Goal: Register for event/course

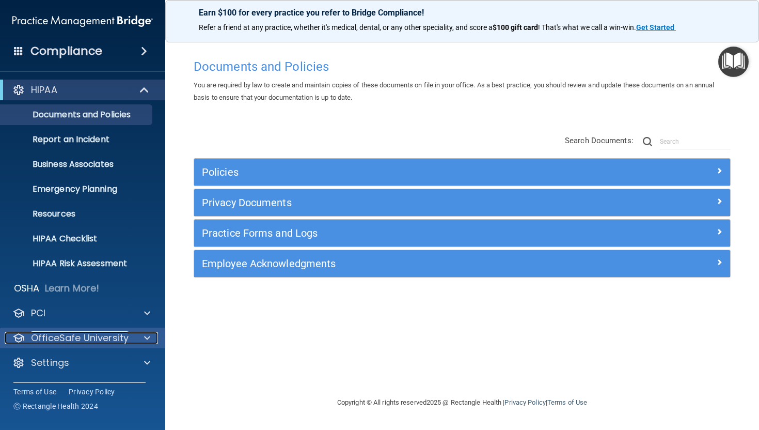
click at [147, 338] on span at bounding box center [147, 338] width 6 height 12
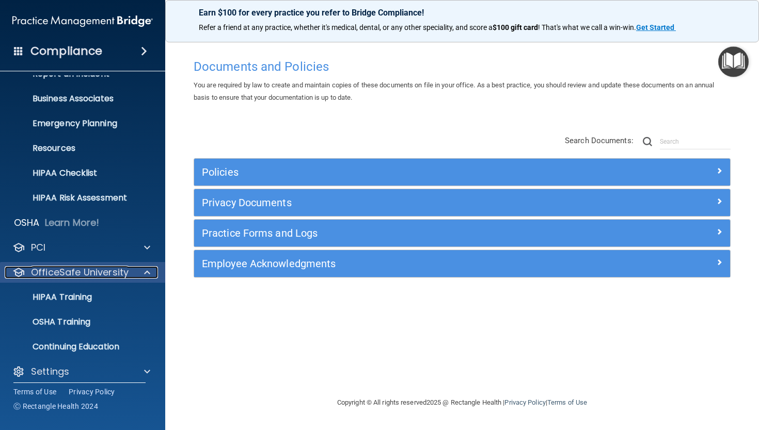
scroll to position [73, 0]
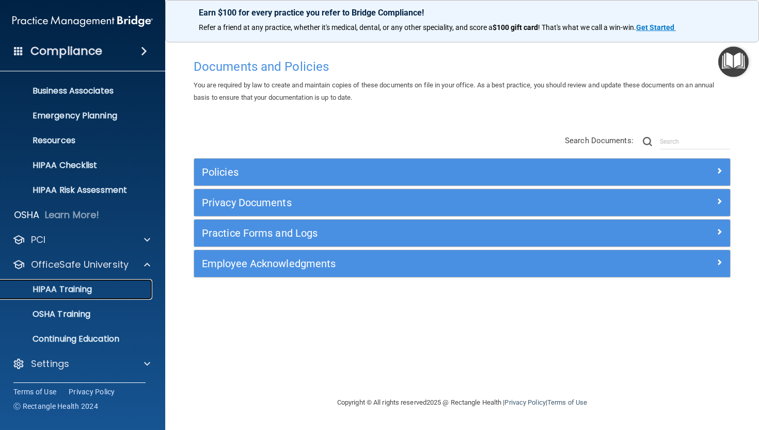
click at [90, 292] on p "HIPAA Training" at bounding box center [49, 289] width 85 height 10
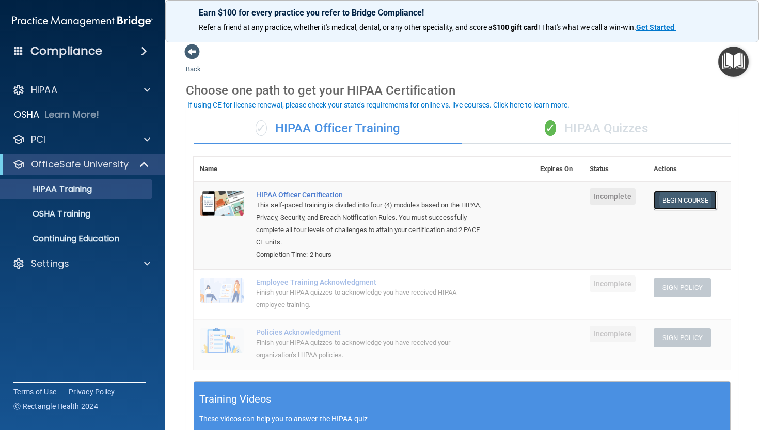
click at [685, 201] on link "Begin Course" at bounding box center [685, 200] width 63 height 19
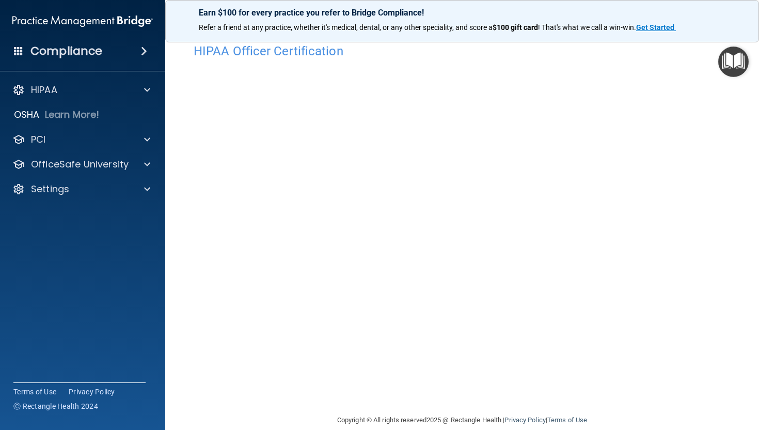
scroll to position [14, 0]
click at [441, 59] on div "HIPAA Officer Certification" at bounding box center [462, 51] width 553 height 25
